Goal: Information Seeking & Learning: Check status

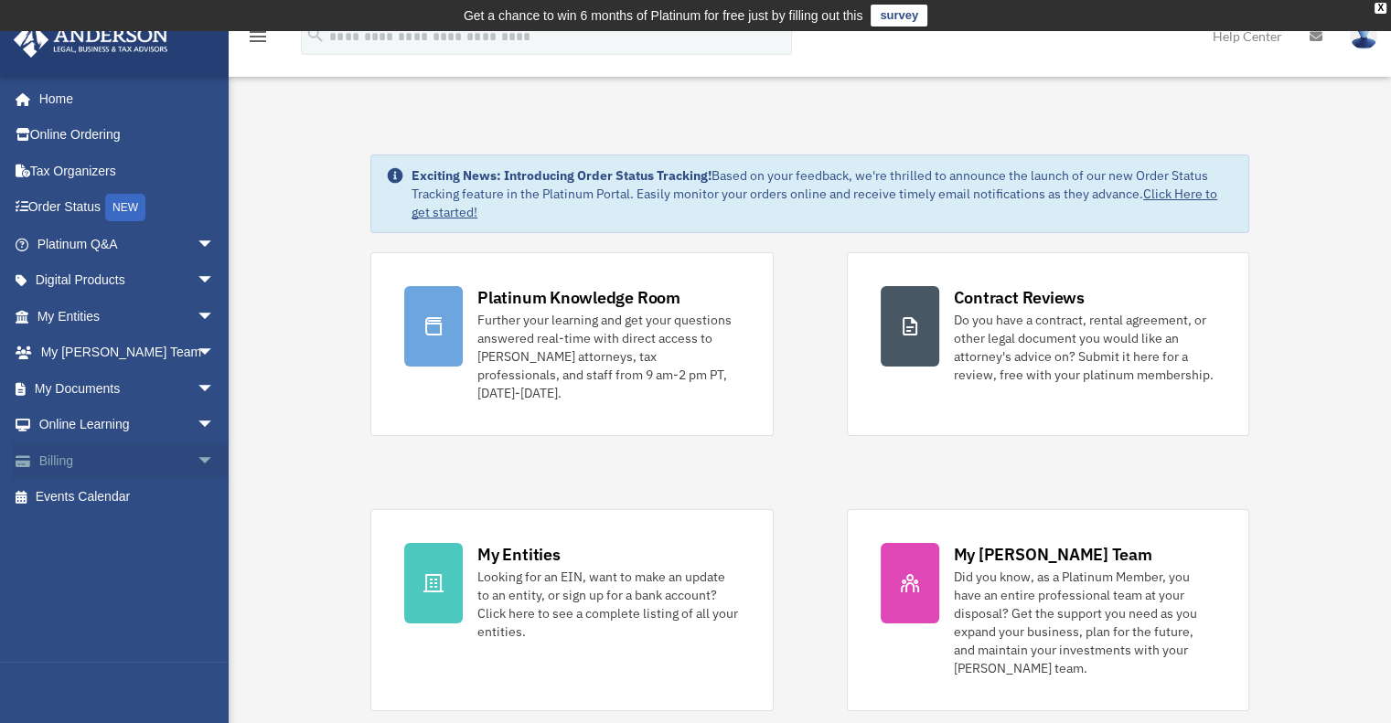
click at [197, 462] on span "arrow_drop_down" at bounding box center [215, 461] width 37 height 37
click at [137, 525] on link "Past Invoices" at bounding box center [134, 534] width 217 height 37
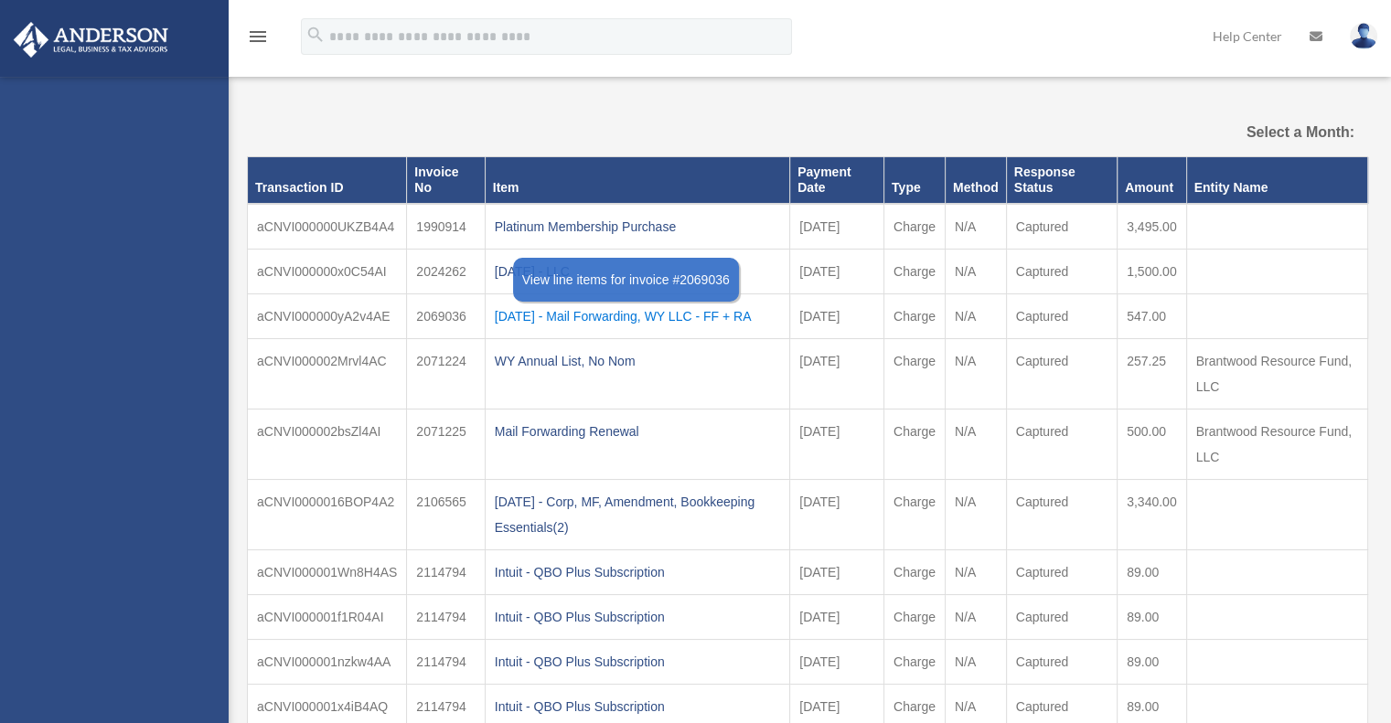
select select
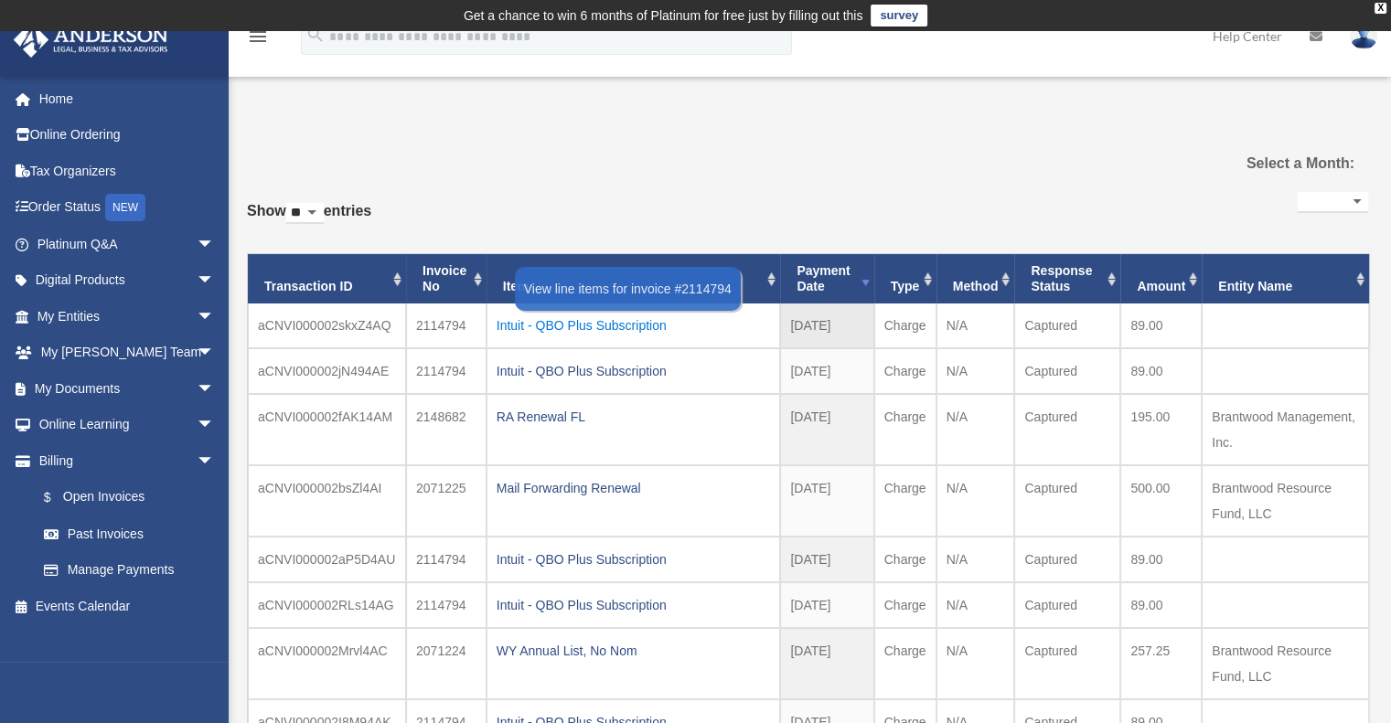
click at [601, 321] on div "Intuit - QBO Plus Subscription" at bounding box center [634, 326] width 274 height 26
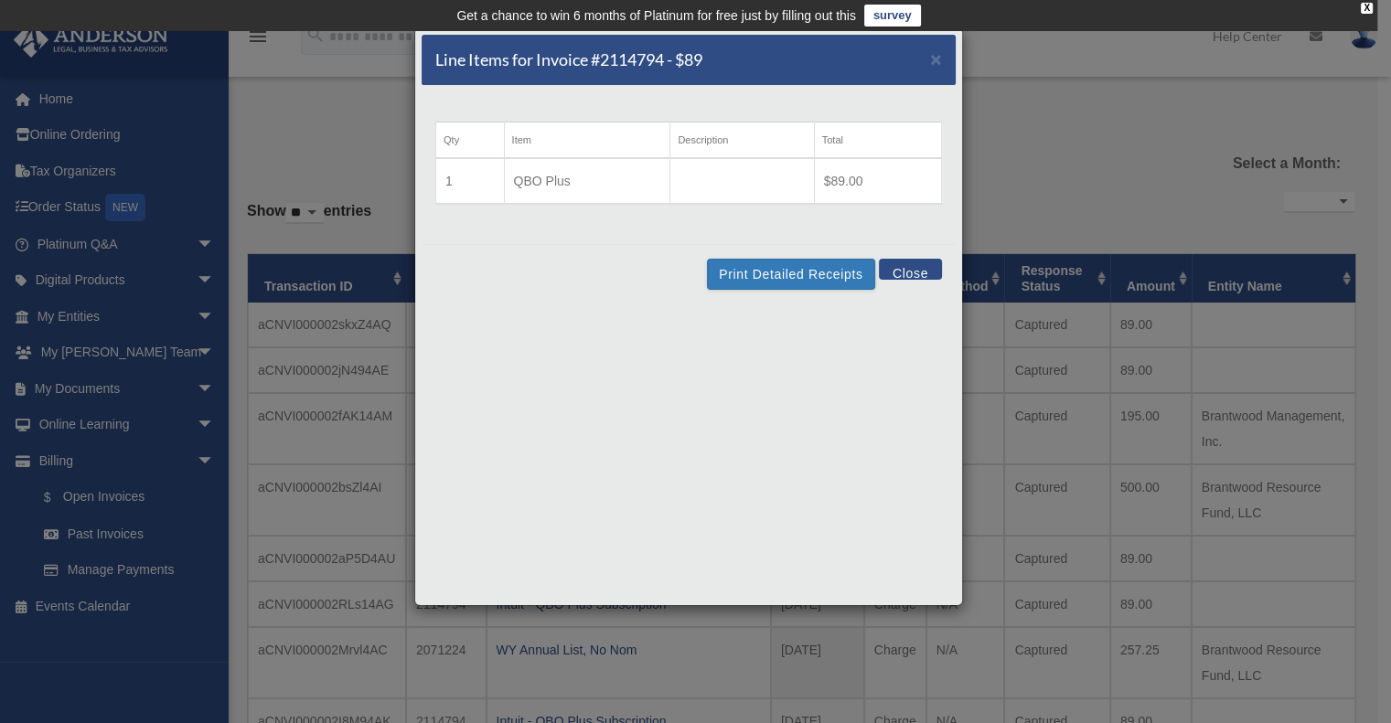
click at [911, 273] on button "Close" at bounding box center [910, 269] width 63 height 21
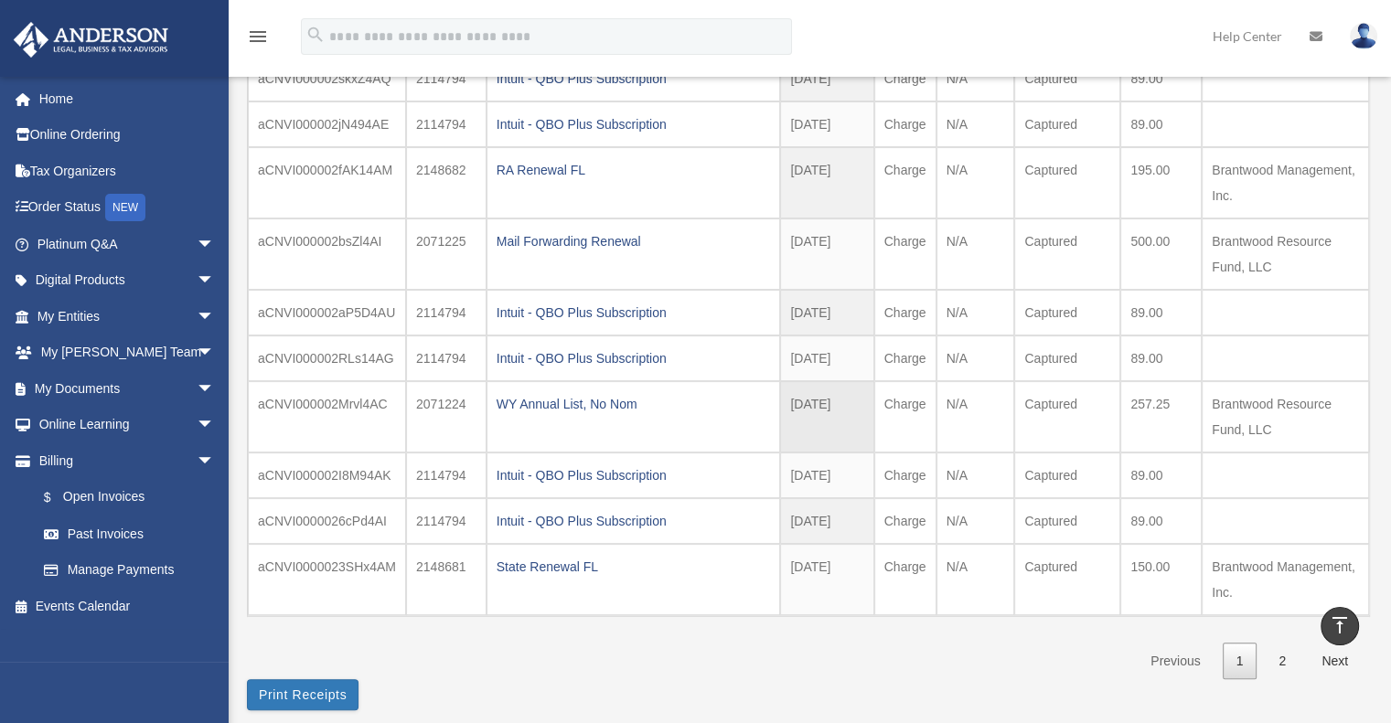
scroll to position [183, 0]
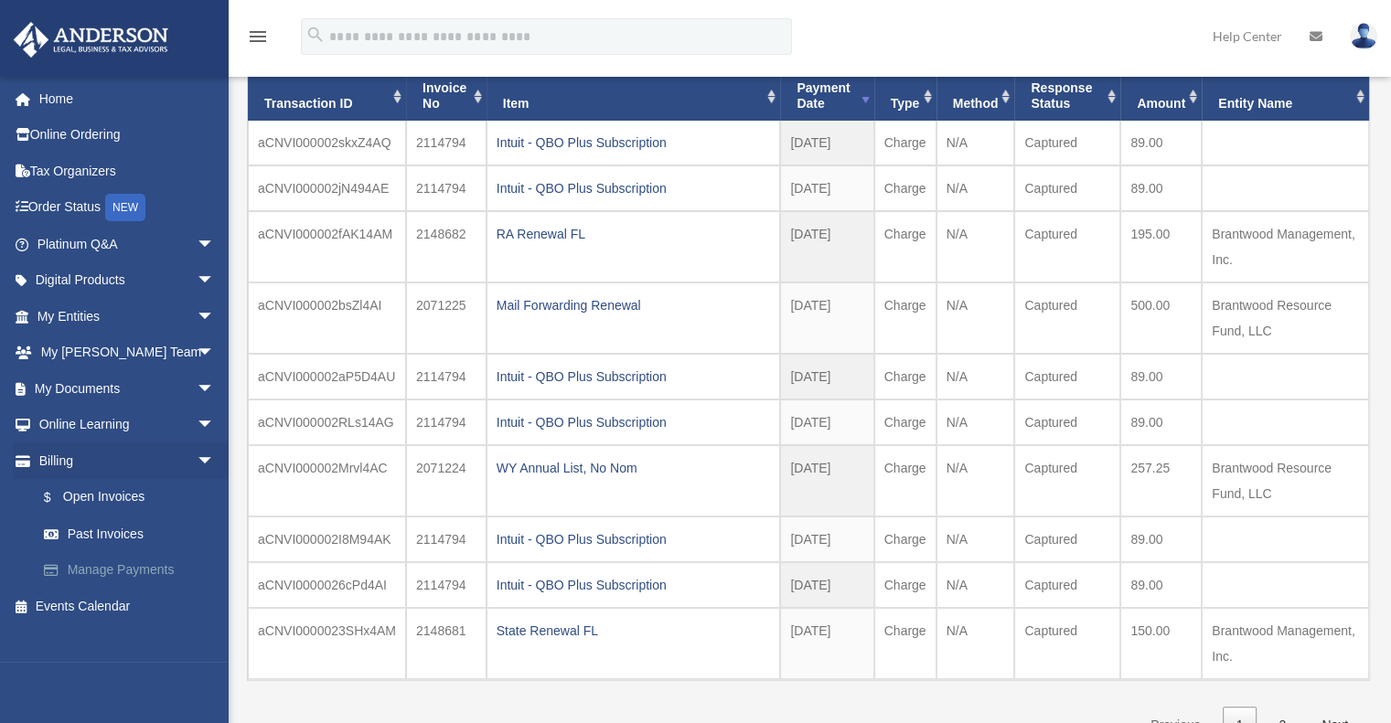
click at [141, 559] on link "Manage Payments" at bounding box center [134, 570] width 217 height 37
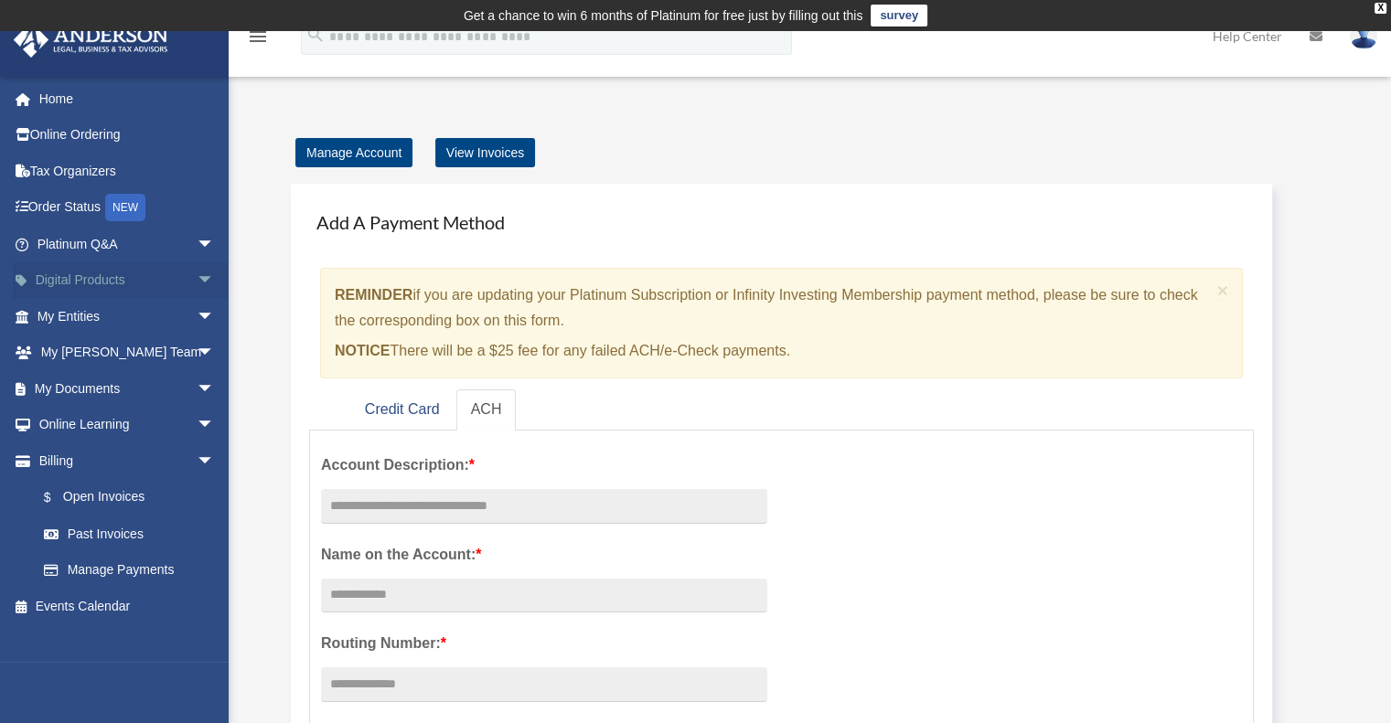
click at [197, 283] on span "arrow_drop_down" at bounding box center [215, 280] width 37 height 37
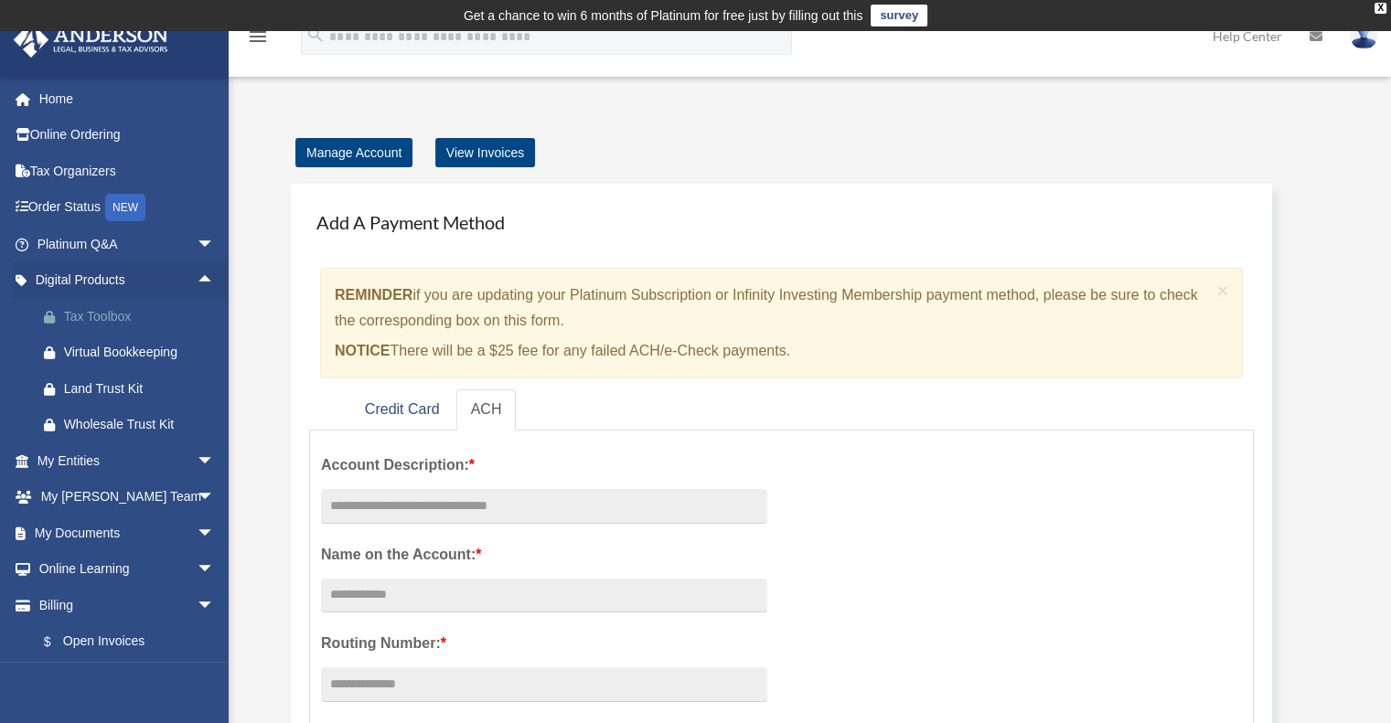
click at [113, 323] on div "Tax Toolbox" at bounding box center [141, 316] width 155 height 23
click at [131, 177] on link "Tax Organizers" at bounding box center [128, 171] width 230 height 37
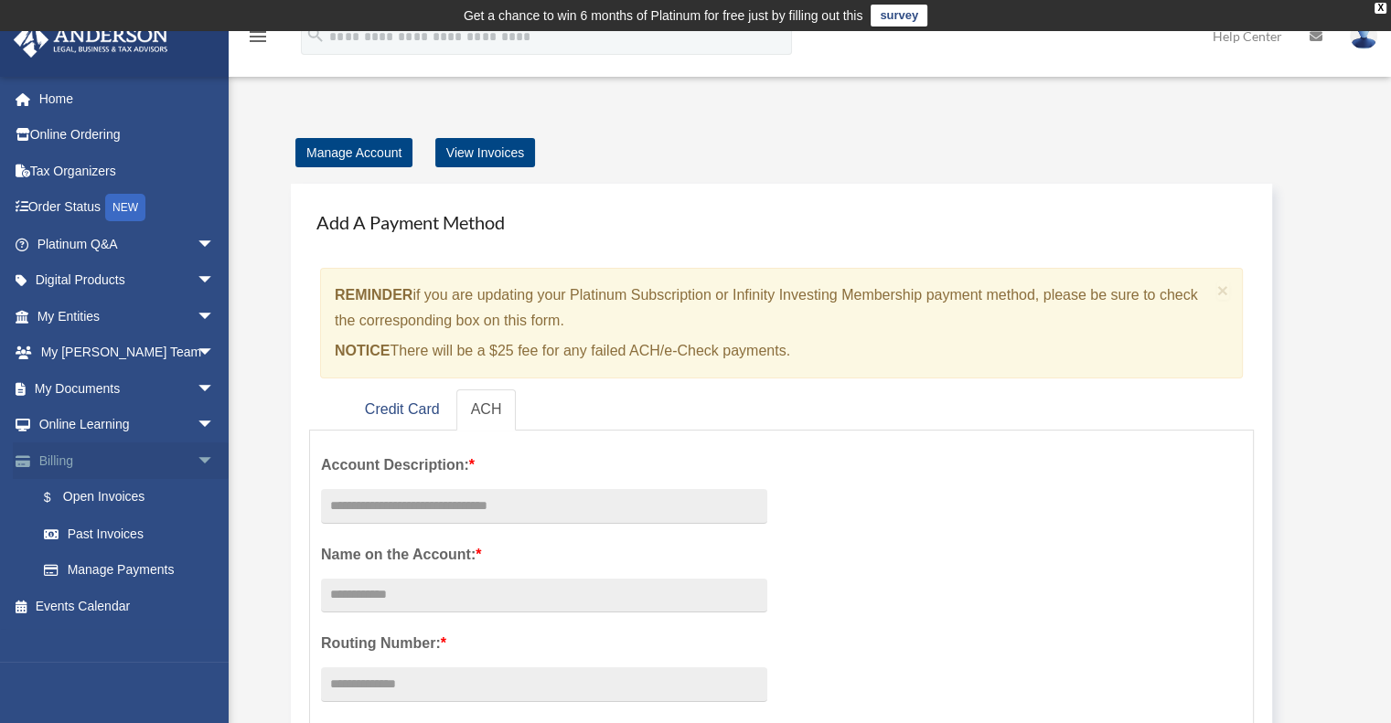
click at [197, 464] on span "arrow_drop_down" at bounding box center [215, 461] width 37 height 37
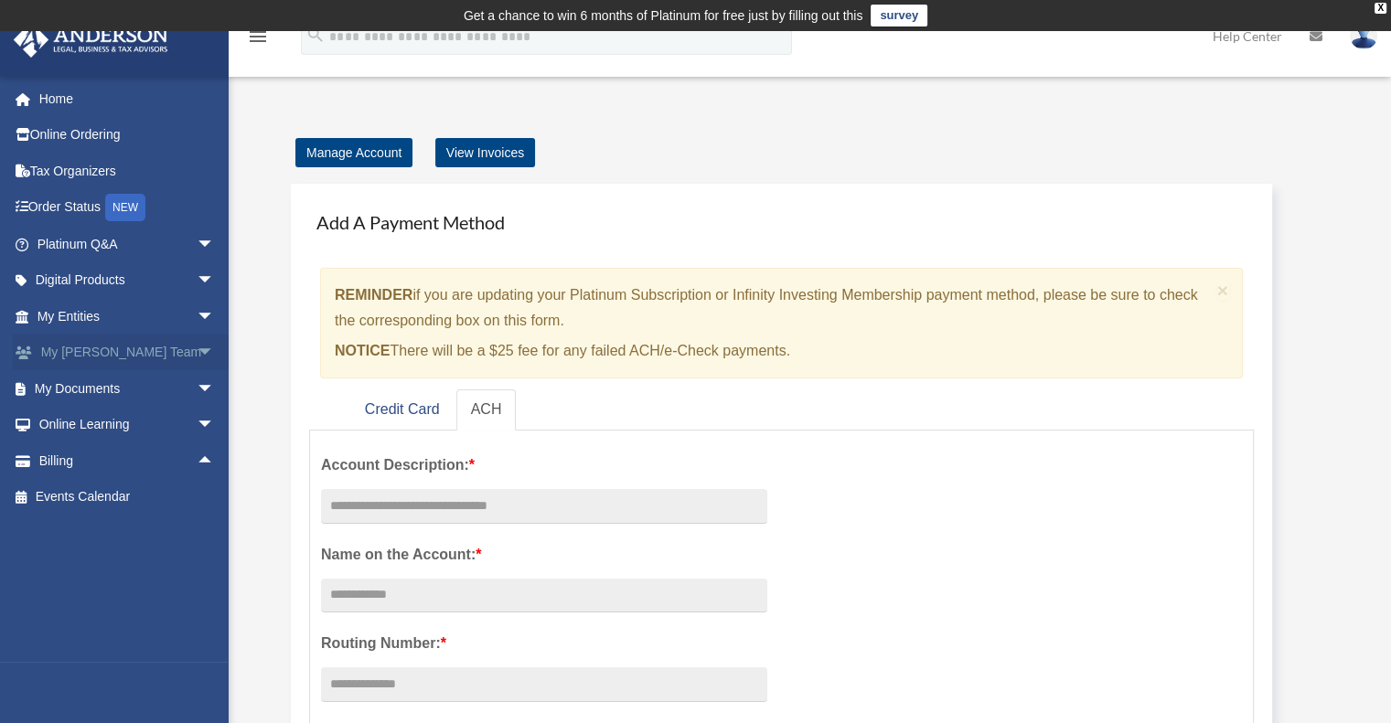
click at [197, 358] on span "arrow_drop_down" at bounding box center [215, 353] width 37 height 37
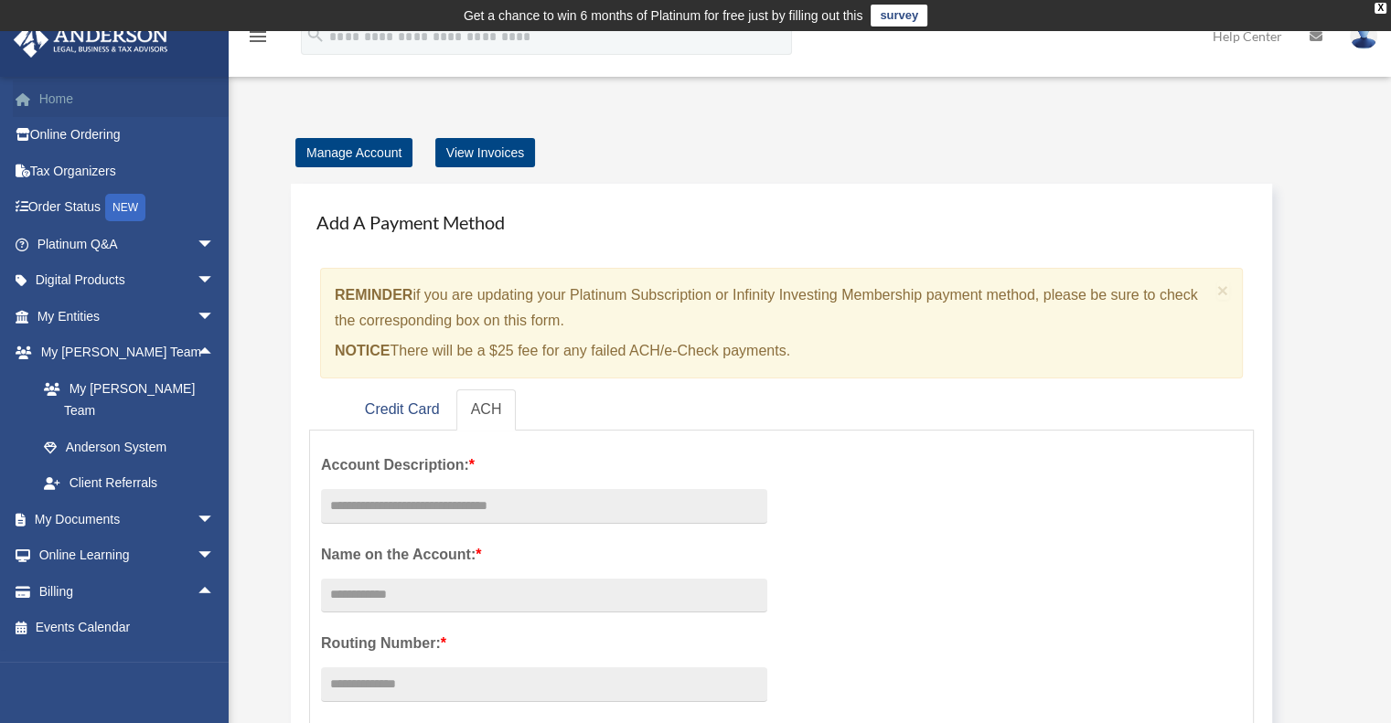
click at [70, 90] on link "Home" at bounding box center [128, 98] width 230 height 37
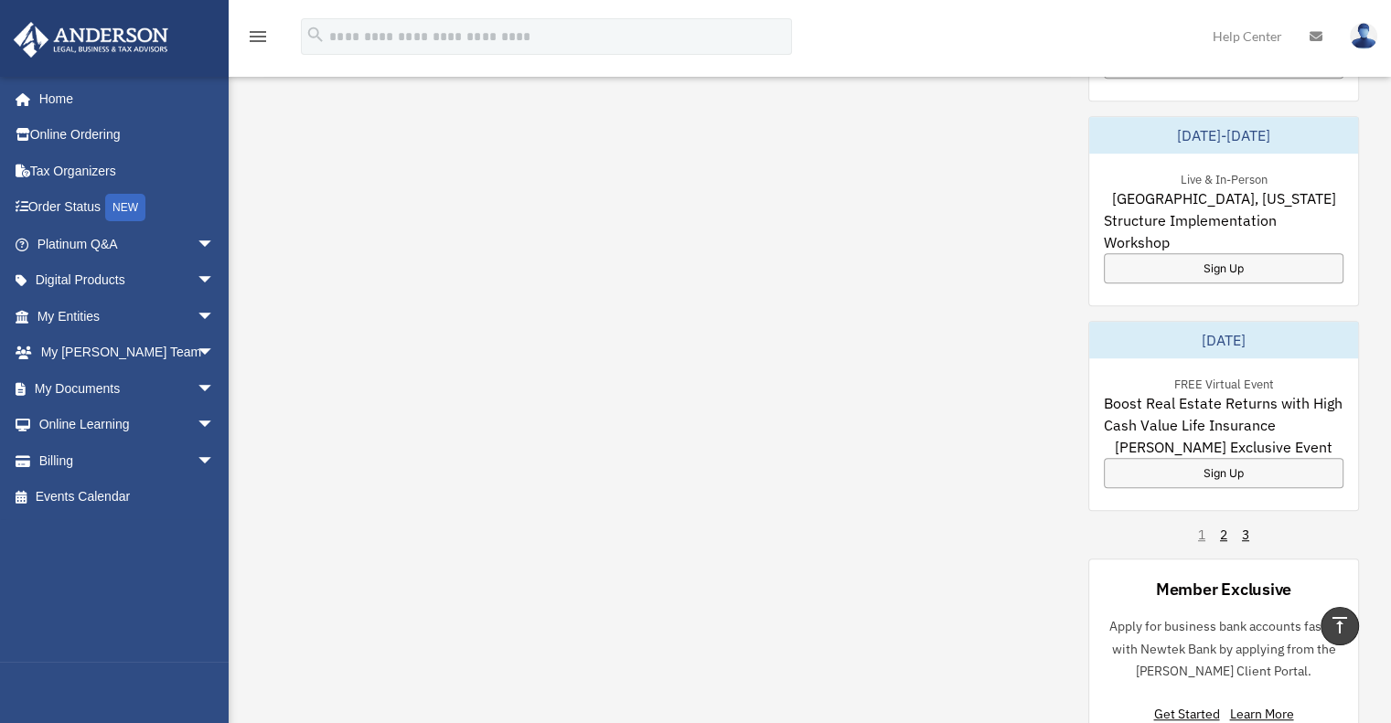
scroll to position [1537, 0]
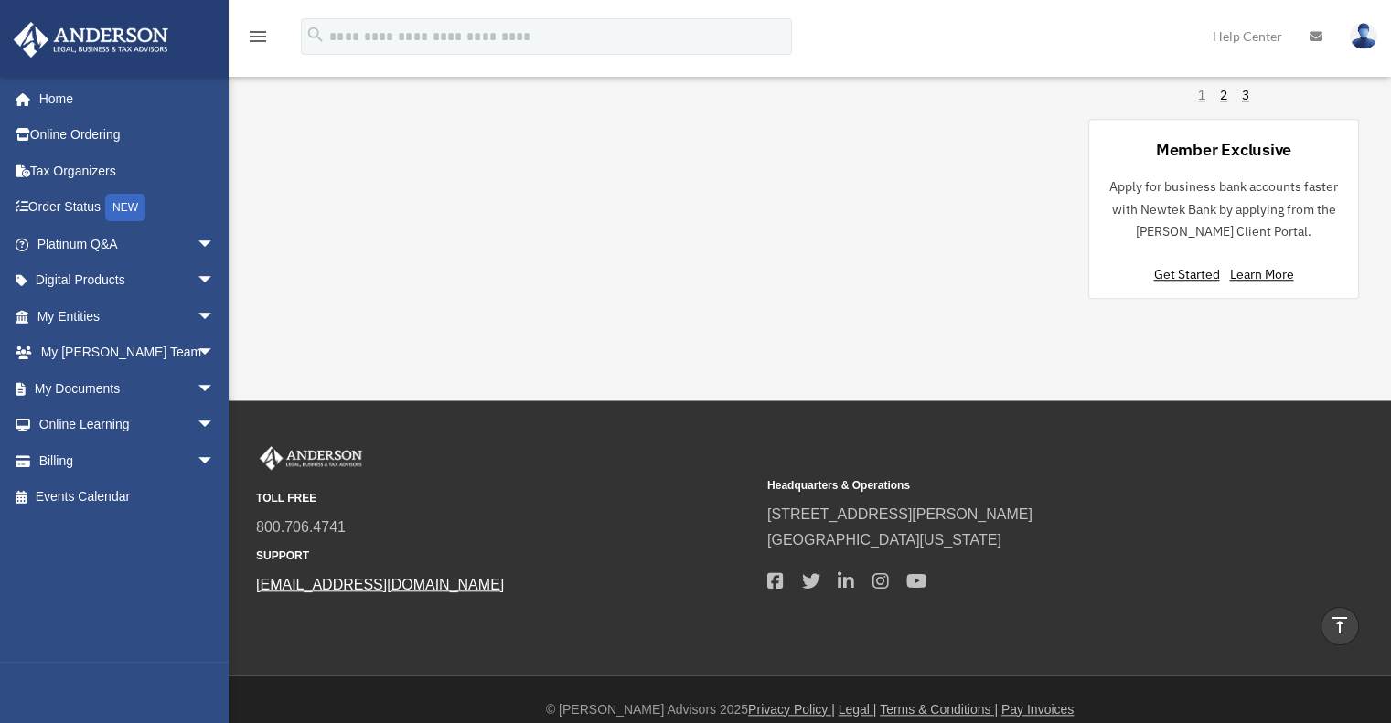
click at [380, 577] on link "[EMAIL_ADDRESS][DOMAIN_NAME]" at bounding box center [380, 585] width 248 height 16
drag, startPoint x: 477, startPoint y: 577, endPoint x: 255, endPoint y: 573, distance: 222.2
click at [255, 573] on div "TOLL FREE 800.706.4741 SUPPORT [EMAIL_ADDRESS][DOMAIN_NAME] Headquarters & Oper…" at bounding box center [809, 538] width 1135 height 184
drag, startPoint x: 263, startPoint y: 570, endPoint x: 624, endPoint y: 508, distance: 365.4
click at [624, 515] on span "800.706.4741" at bounding box center [505, 528] width 498 height 26
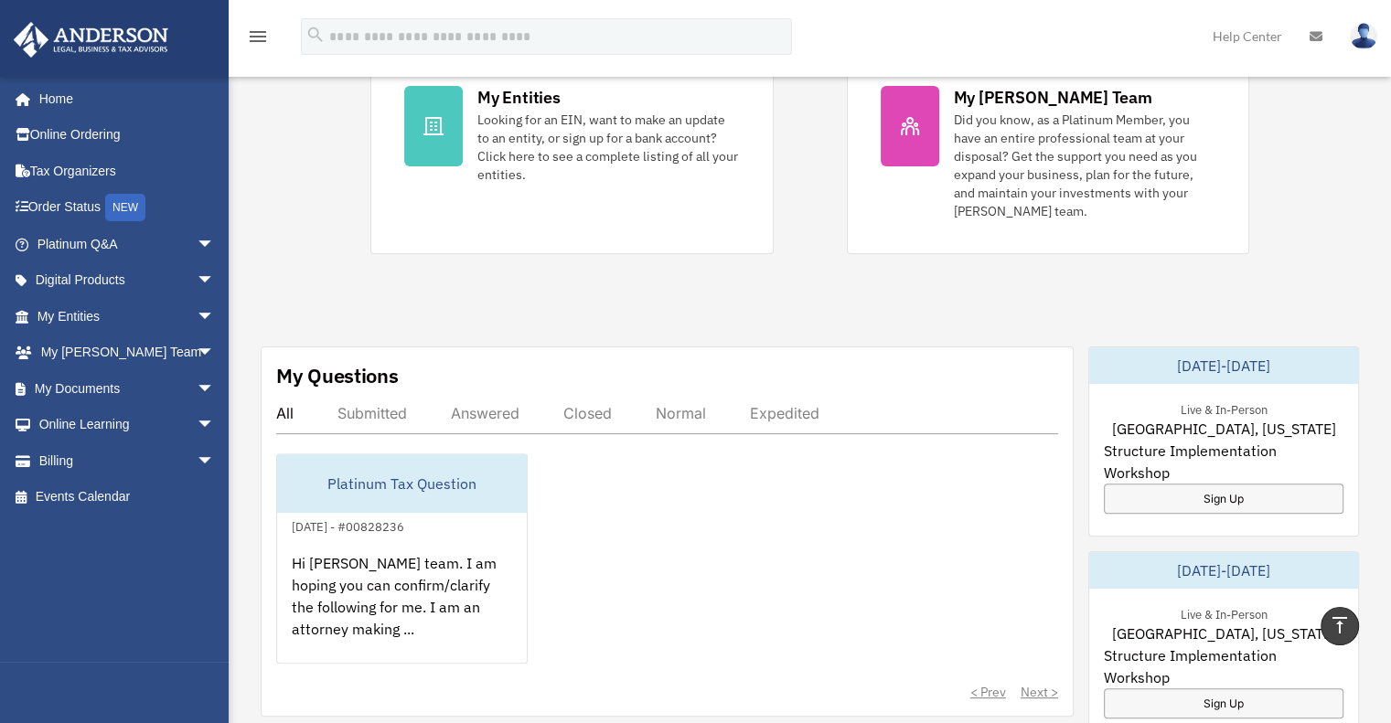
scroll to position [640, 0]
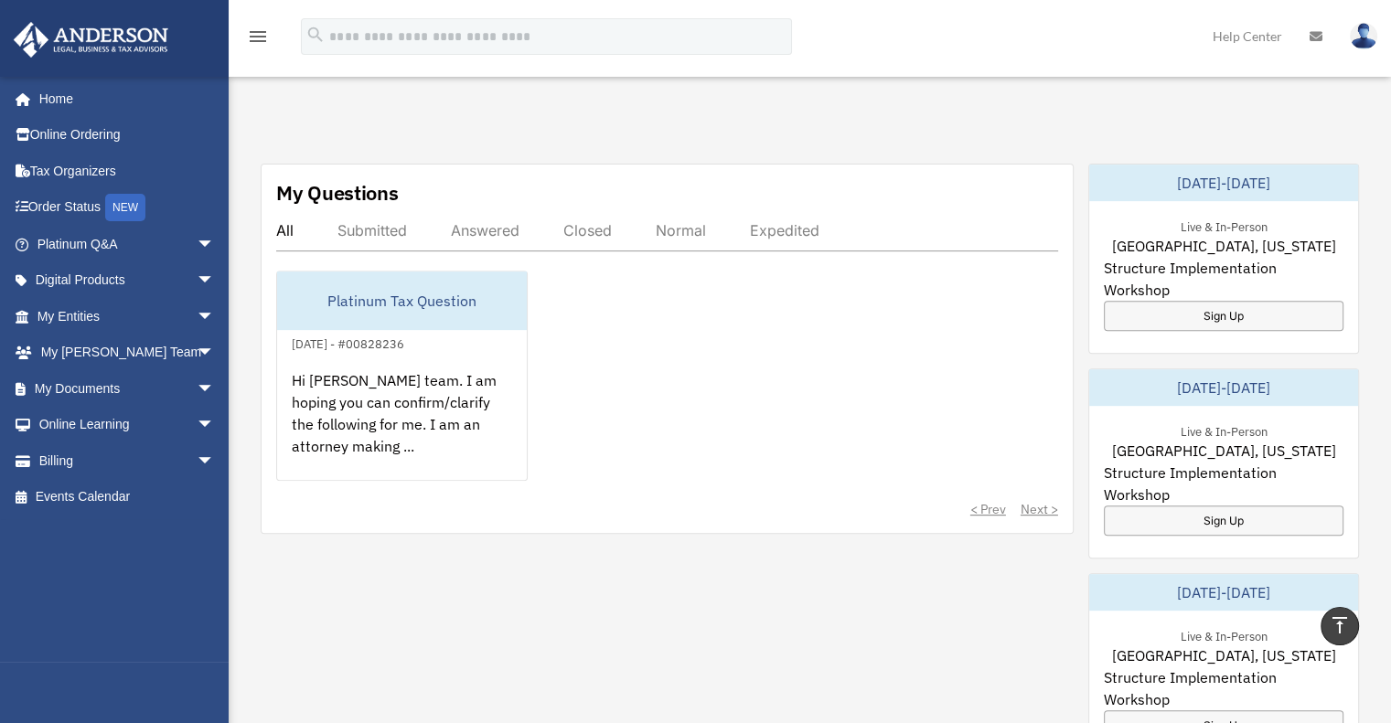
click at [640, 279] on div "Platinum Tax Question January 8, 2025 - #00828236 Hi Anderson team. I am hoping…" at bounding box center [667, 376] width 782 height 210
click at [352, 179] on div "My Questions" at bounding box center [337, 192] width 123 height 27
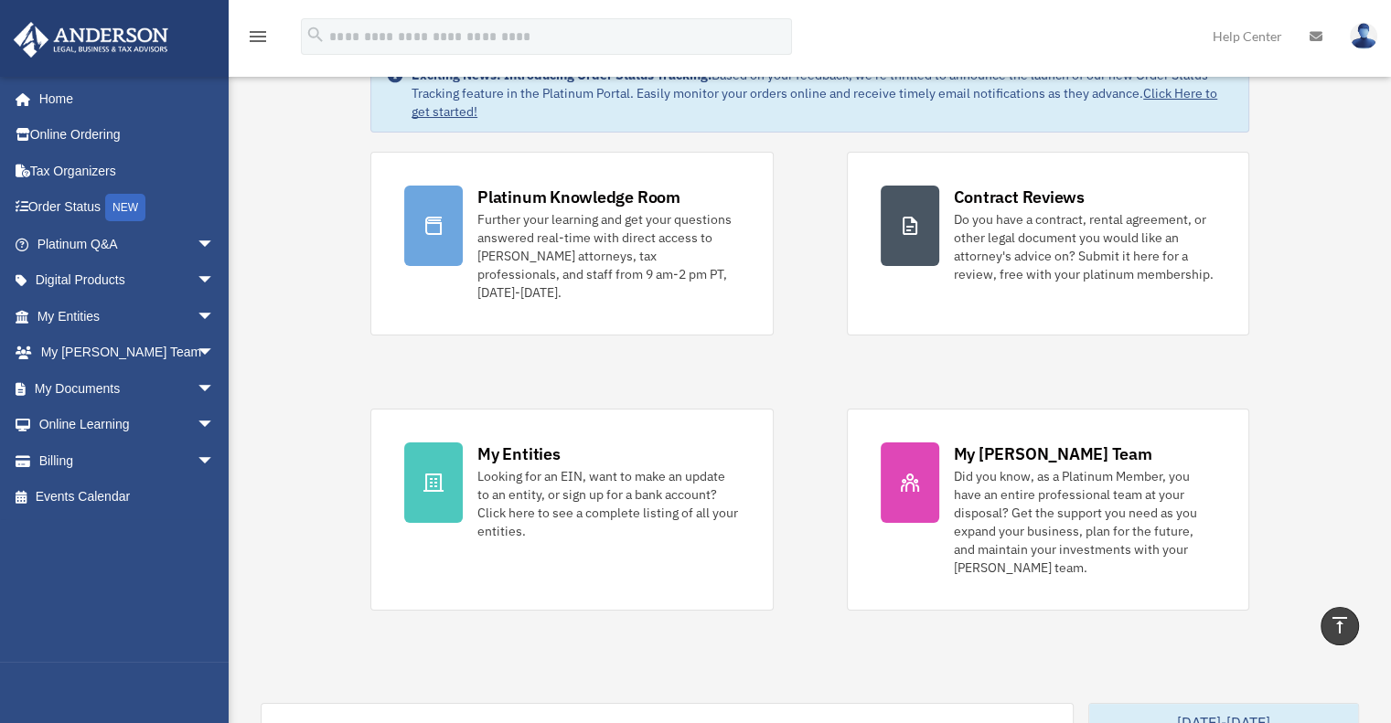
scroll to position [0, 0]
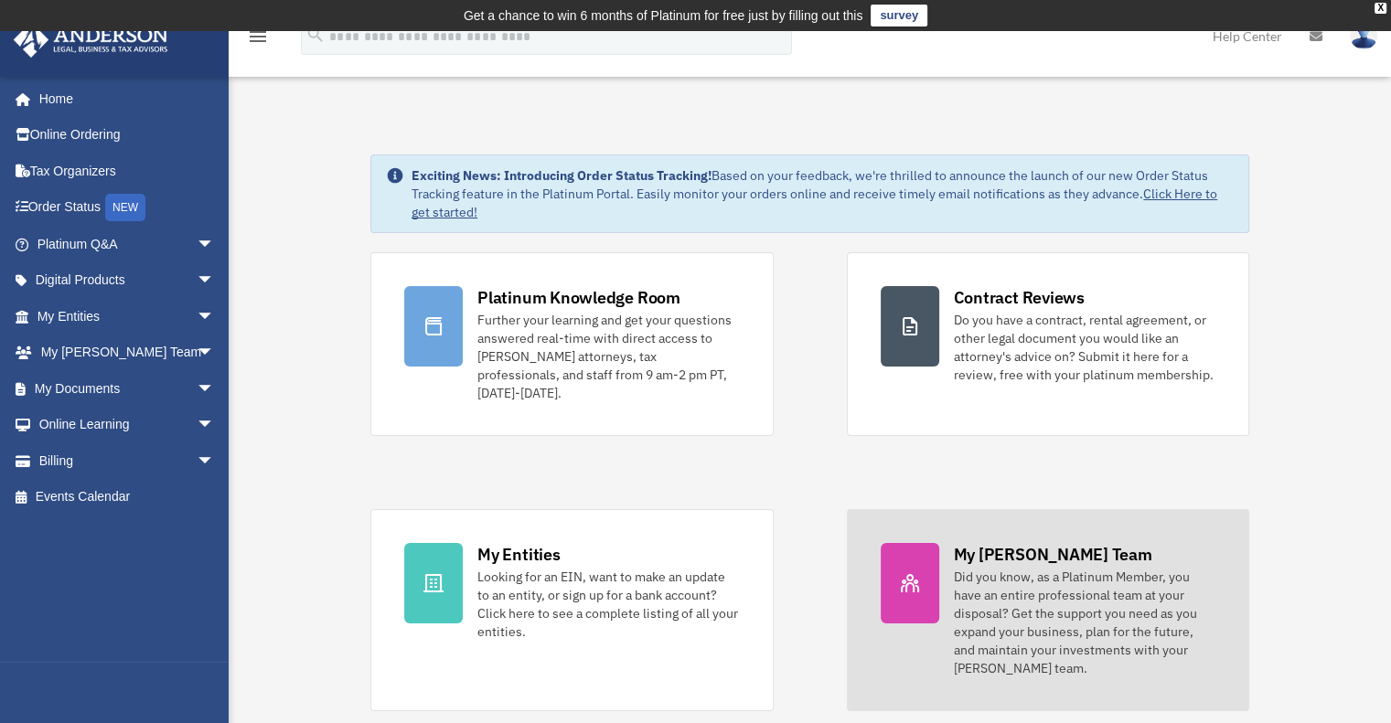
click at [995, 600] on div "Did you know, as a Platinum Member, you have an entire professional team at you…" at bounding box center [1085, 623] width 262 height 110
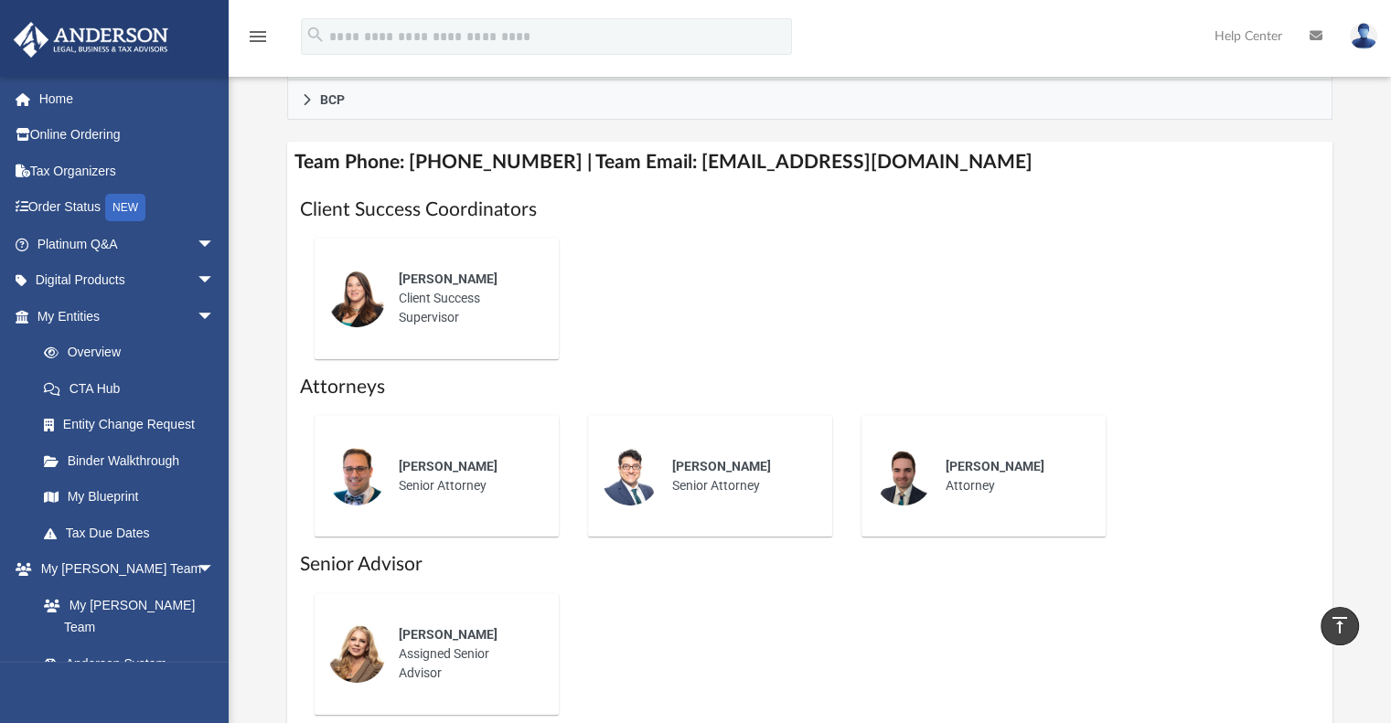
scroll to position [764, 0]
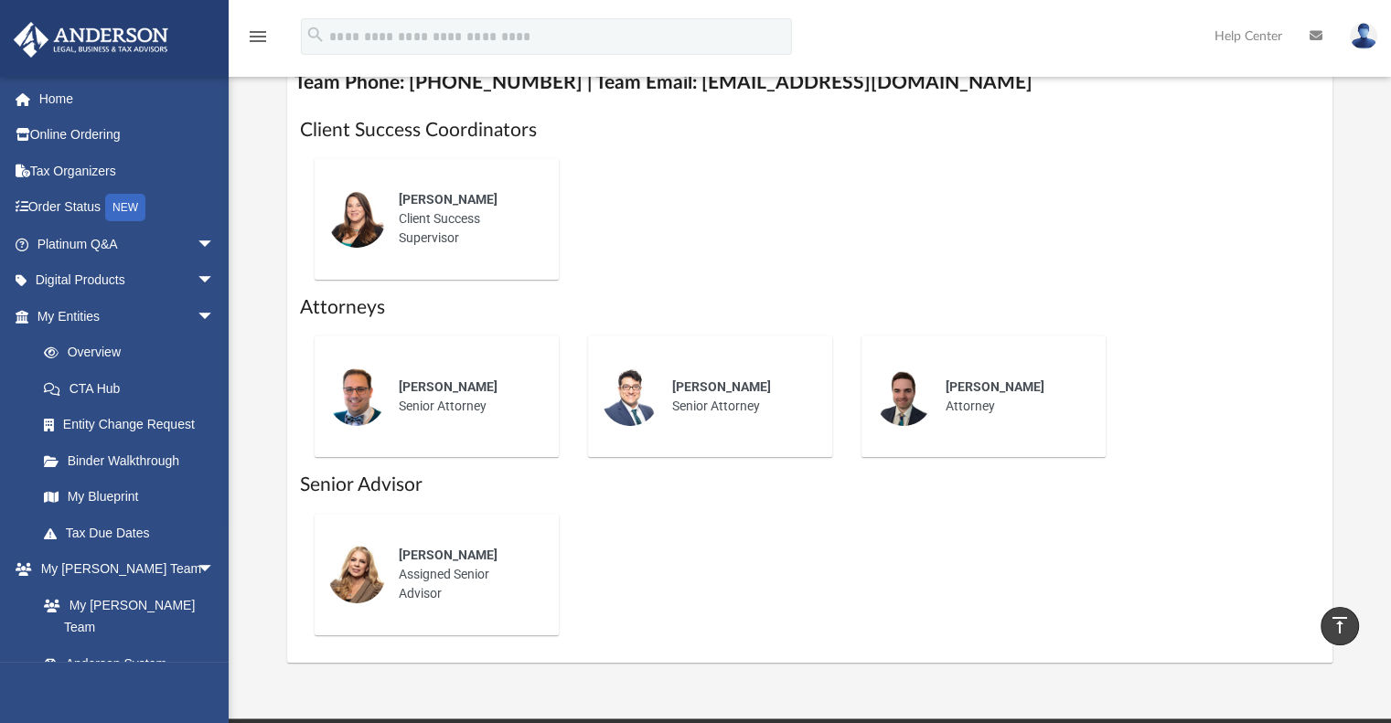
click at [496, 227] on div "Alisha Basom Client Success Supervisor" at bounding box center [466, 218] width 160 height 83
click at [415, 219] on div "Alisha Basom Client Success Supervisor" at bounding box center [466, 218] width 160 height 83
click at [344, 216] on img at bounding box center [356, 218] width 59 height 59
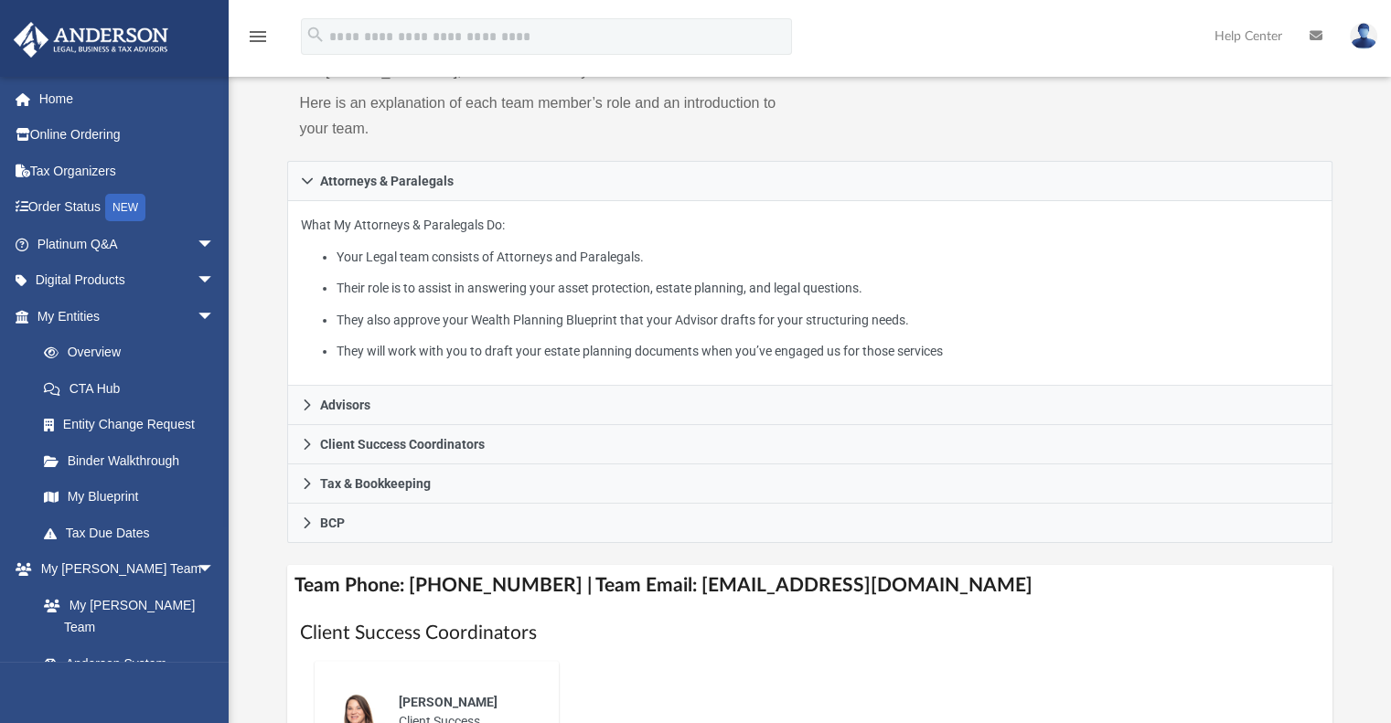
scroll to position [0, 0]
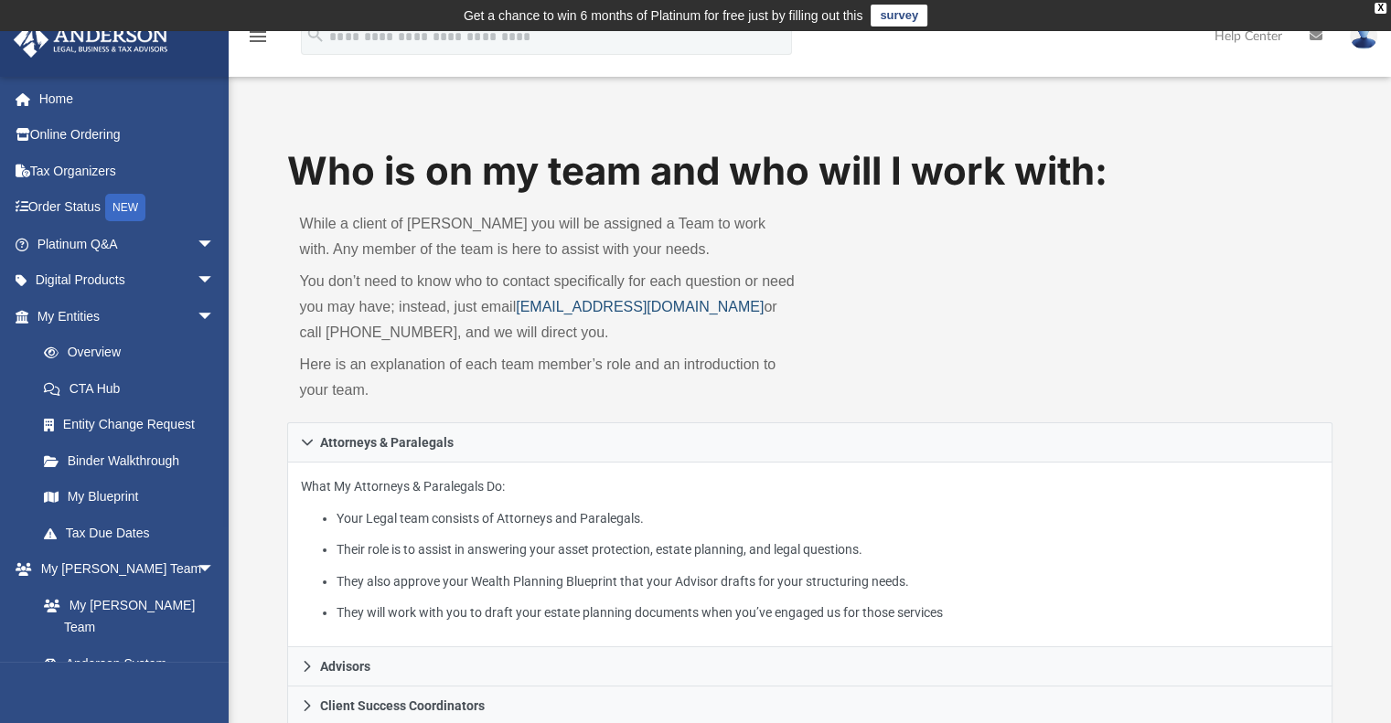
click at [548, 300] on link "myteam@andersonadvisors.com" at bounding box center [640, 307] width 248 height 16
click at [197, 317] on span "arrow_drop_down" at bounding box center [215, 316] width 37 height 37
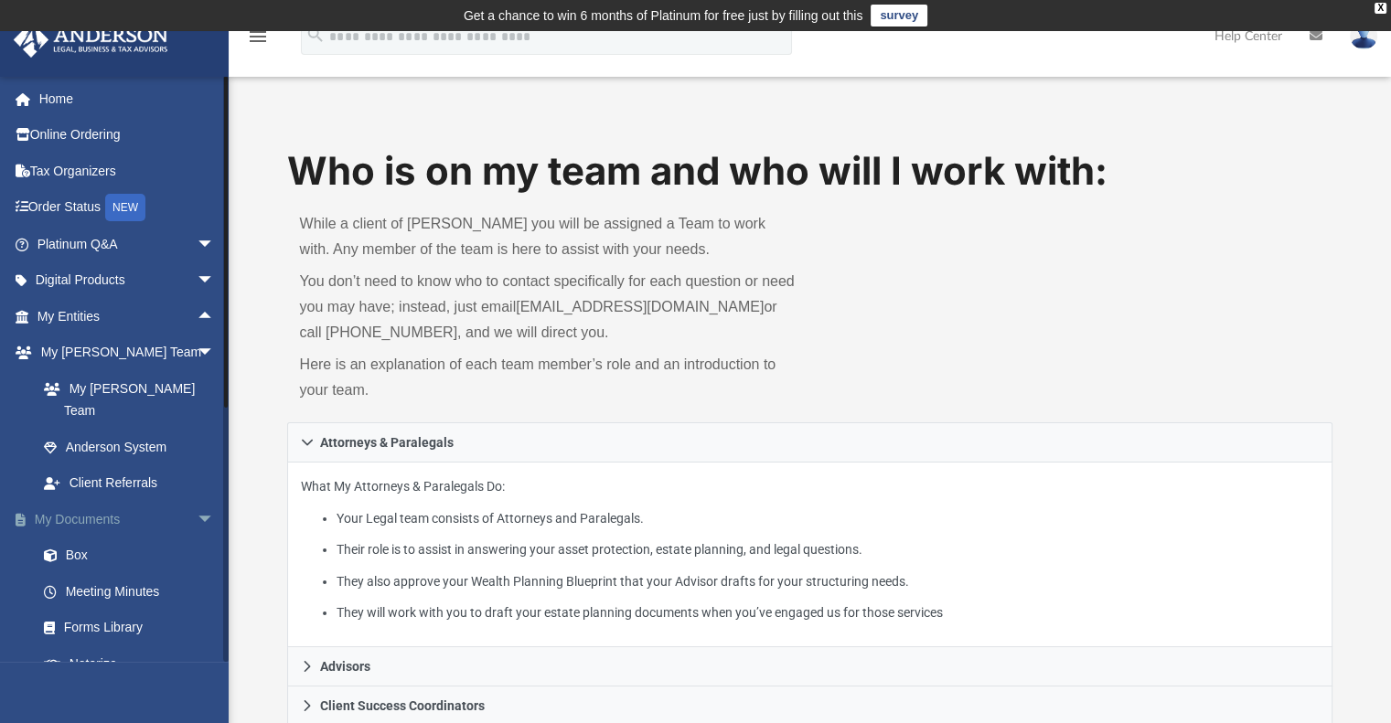
click at [197, 501] on span "arrow_drop_down" at bounding box center [215, 519] width 37 height 37
click at [197, 538] on span "arrow_drop_down" at bounding box center [215, 556] width 37 height 37
click at [197, 573] on span "arrow_drop_down" at bounding box center [215, 591] width 37 height 37
click at [124, 646] on link "Past Invoices" at bounding box center [134, 664] width 217 height 37
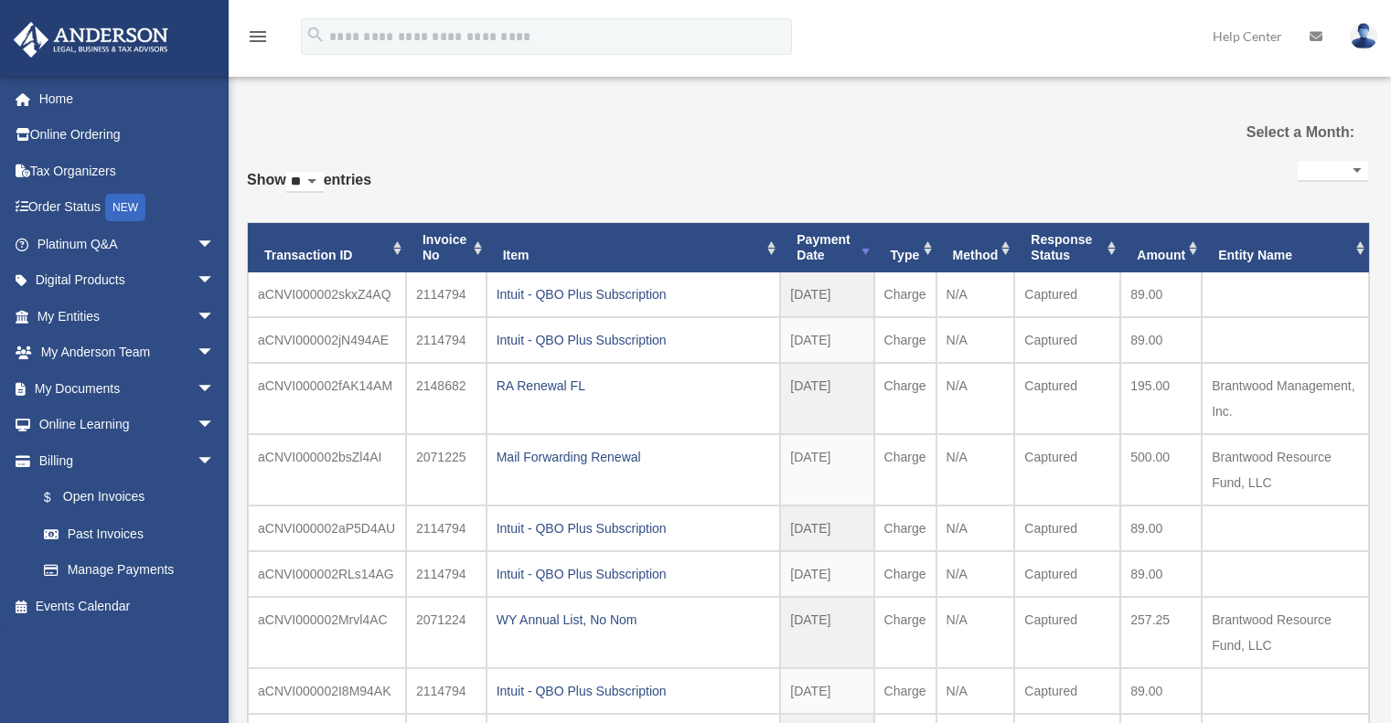
select select
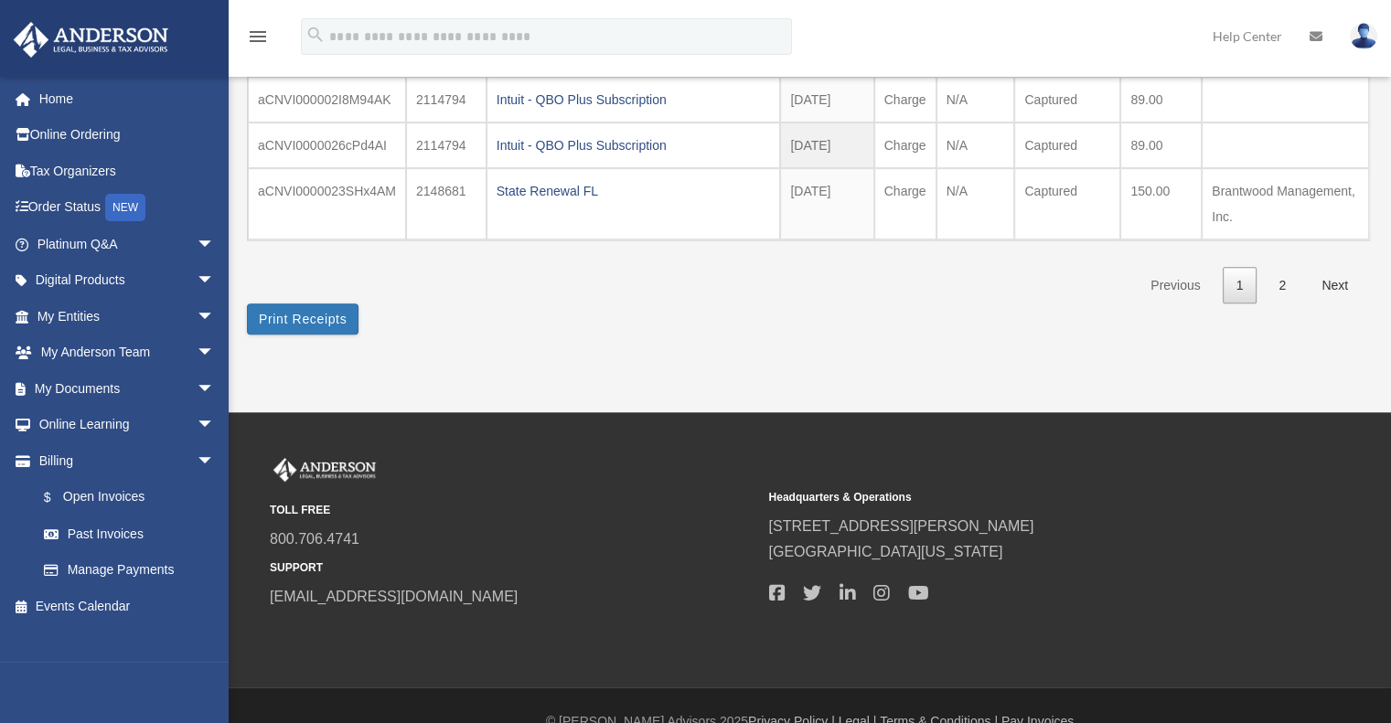
scroll to position [640, 0]
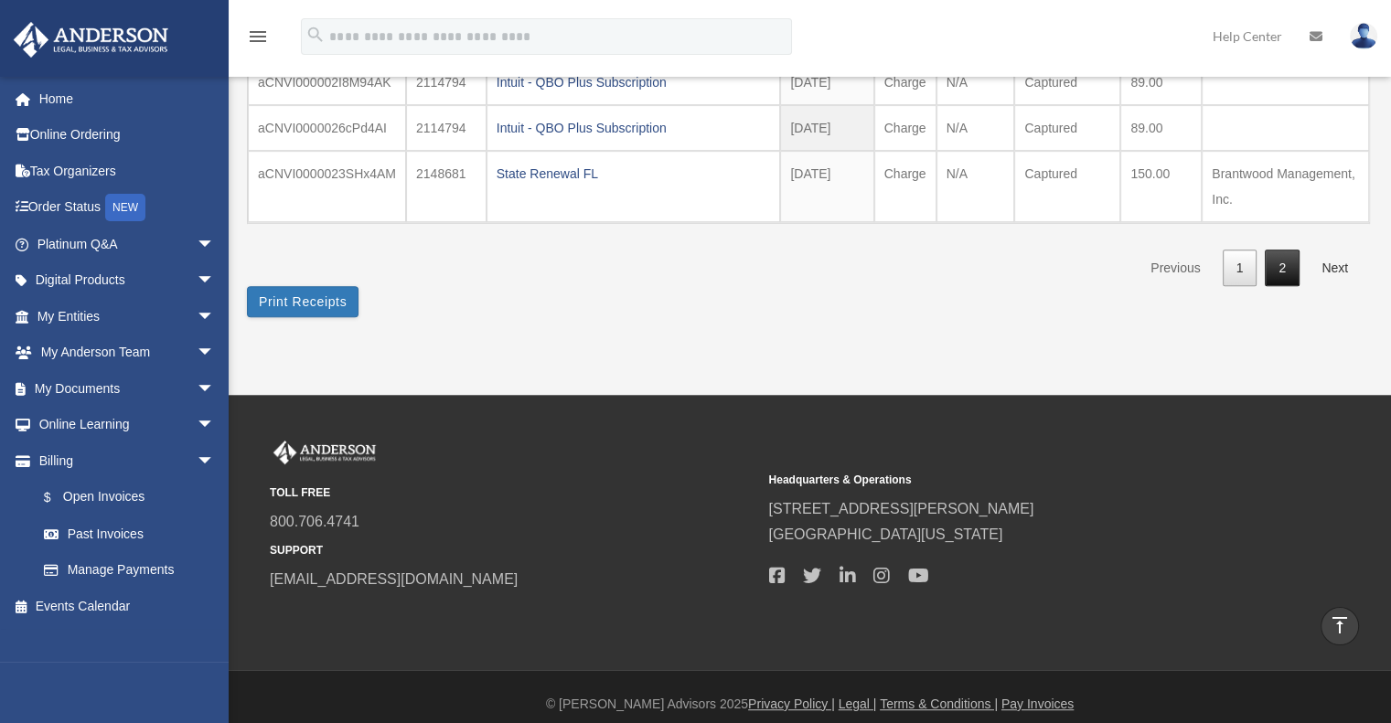
click at [1278, 254] on link "2" at bounding box center [1282, 268] width 35 height 37
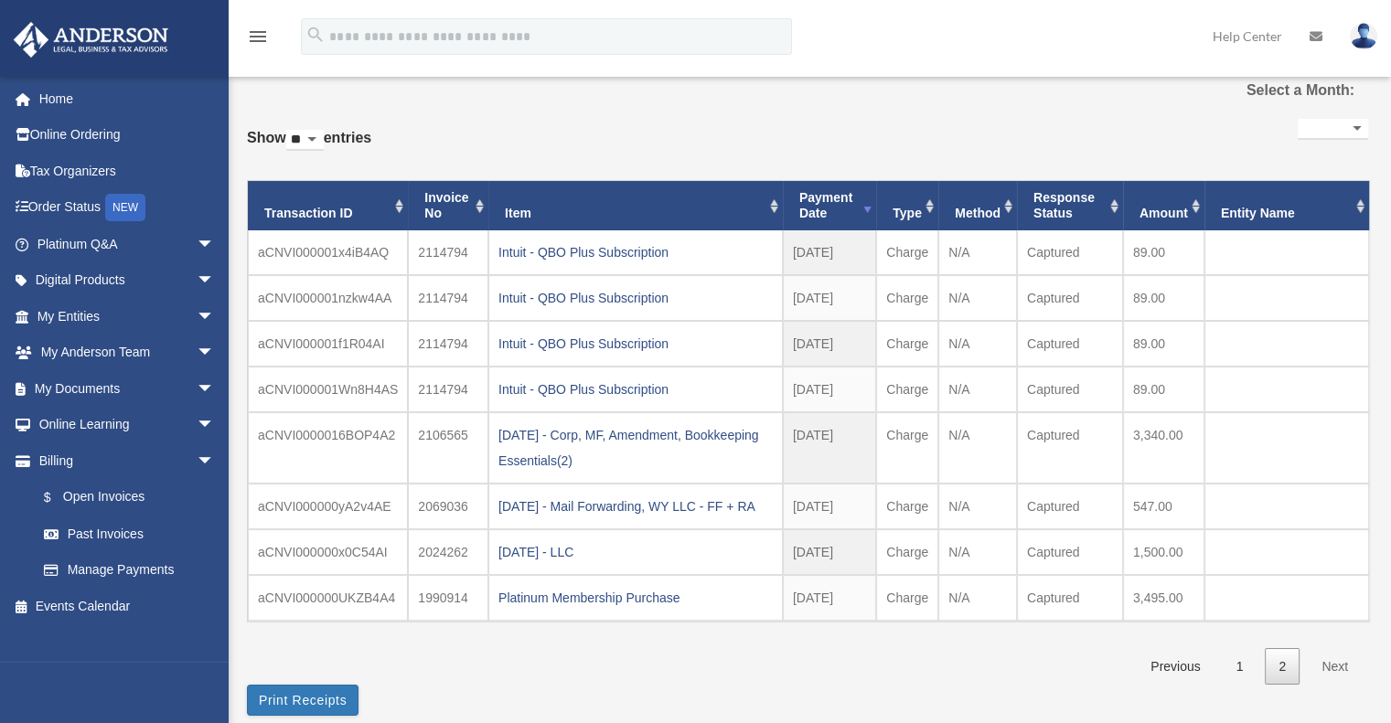
scroll to position [183, 0]
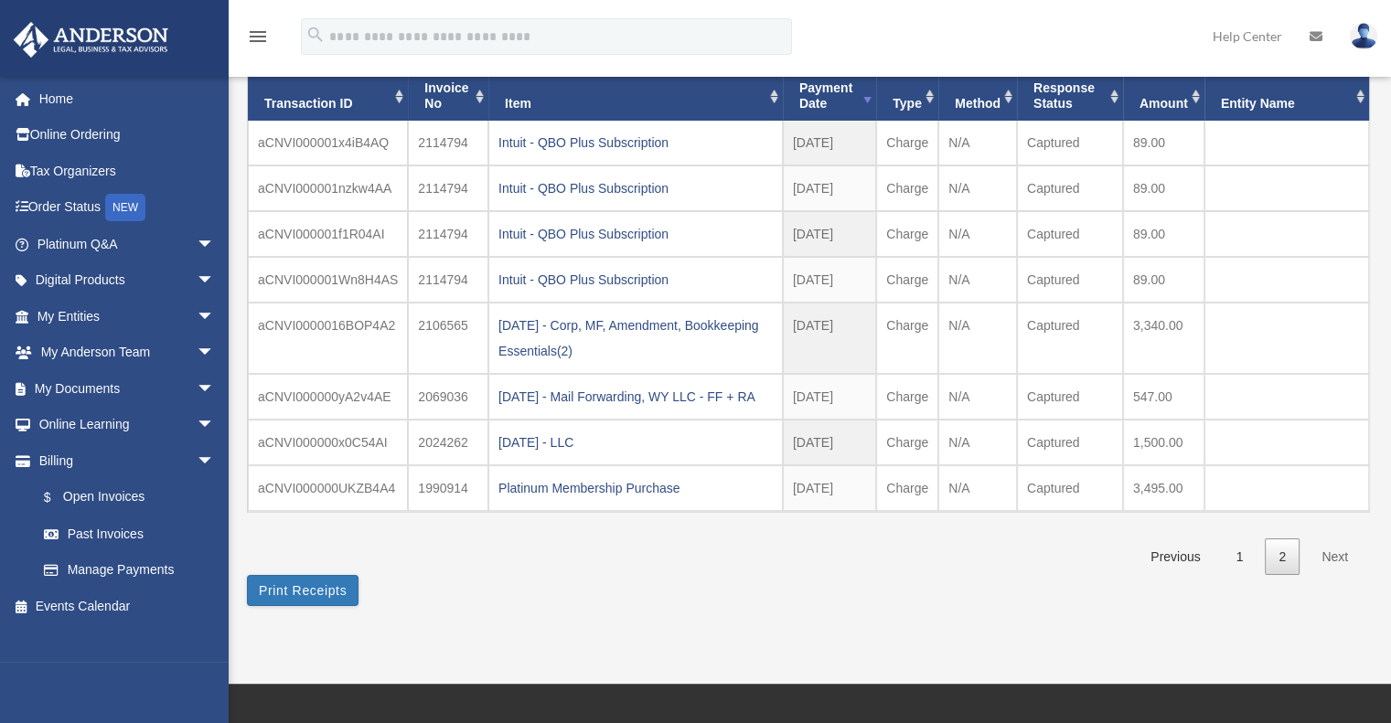
click at [1365, 564] on div "Previous 1 2 Next" at bounding box center [1251, 555] width 233 height 41
